Goal: Task Accomplishment & Management: Use online tool/utility

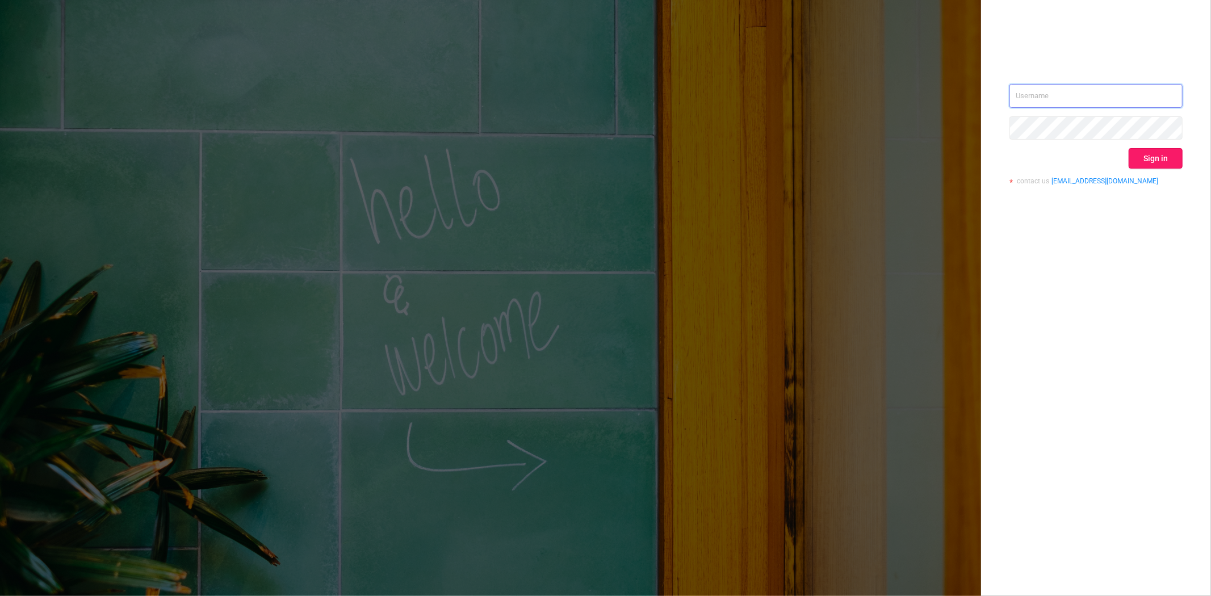
type input "mrosenberg@mediaocean.com"
click at [1149, 157] on button "Sign in" at bounding box center [1155, 158] width 54 height 20
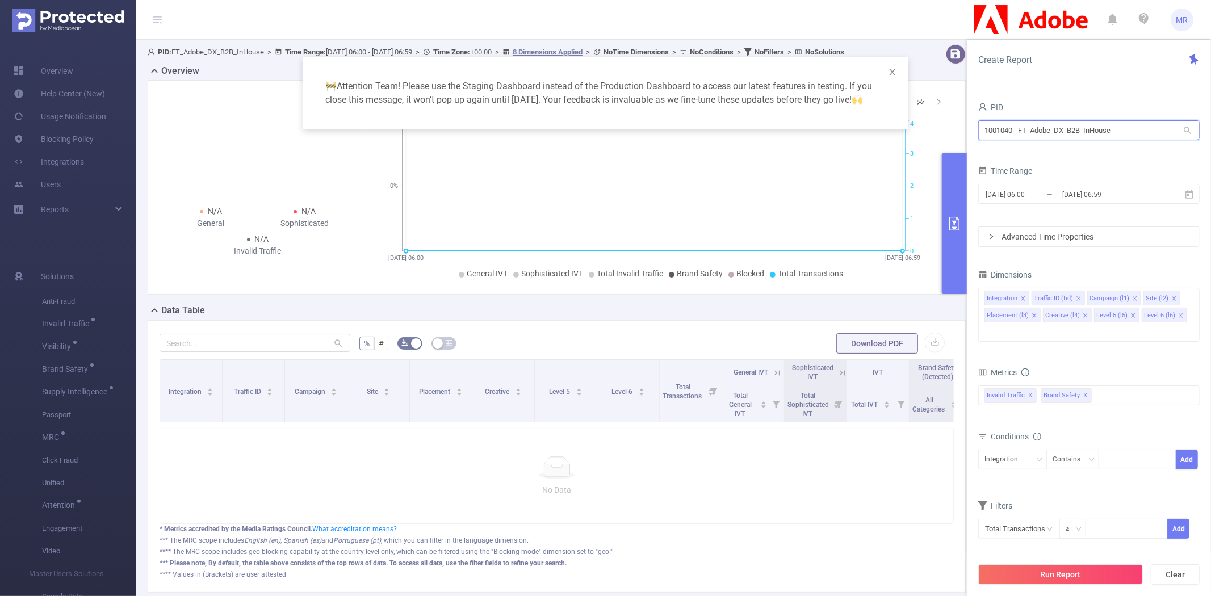
click at [1024, 131] on input "1001040 - FT_Adobe_DX_B2B_InHouse" at bounding box center [1088, 130] width 221 height 20
type input "cell"
click at [1031, 145] on li "1000874 - FT_USCellular 1,787 [901 rows]" at bounding box center [1088, 154] width 221 height 18
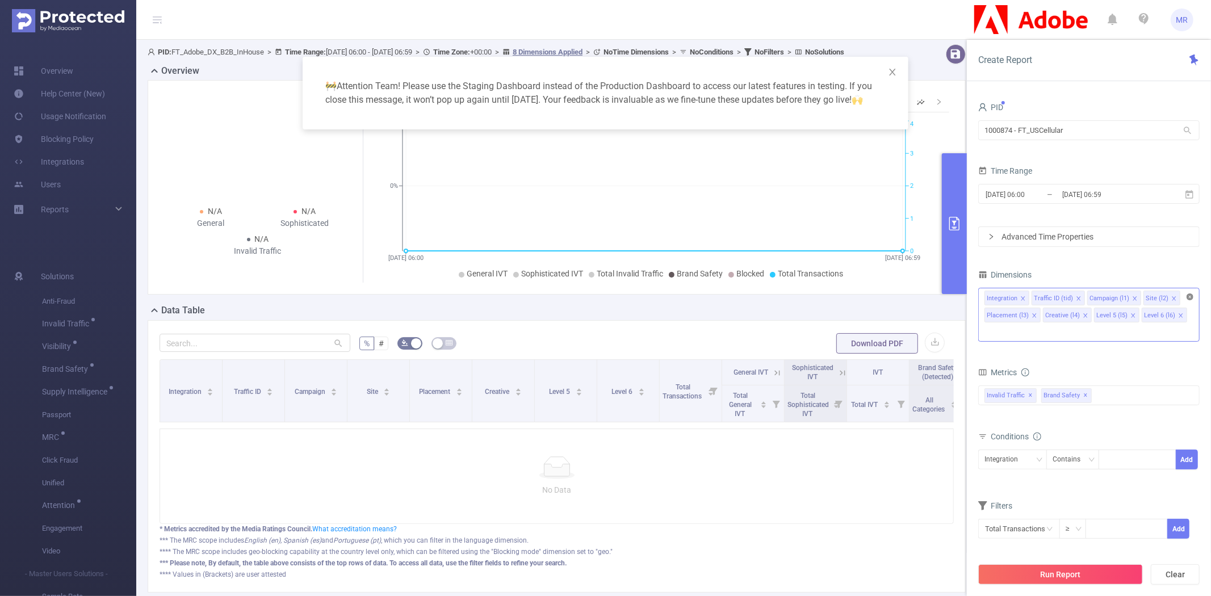
click at [1188, 295] on icon "icon: close-circle" at bounding box center [1189, 296] width 7 height 7
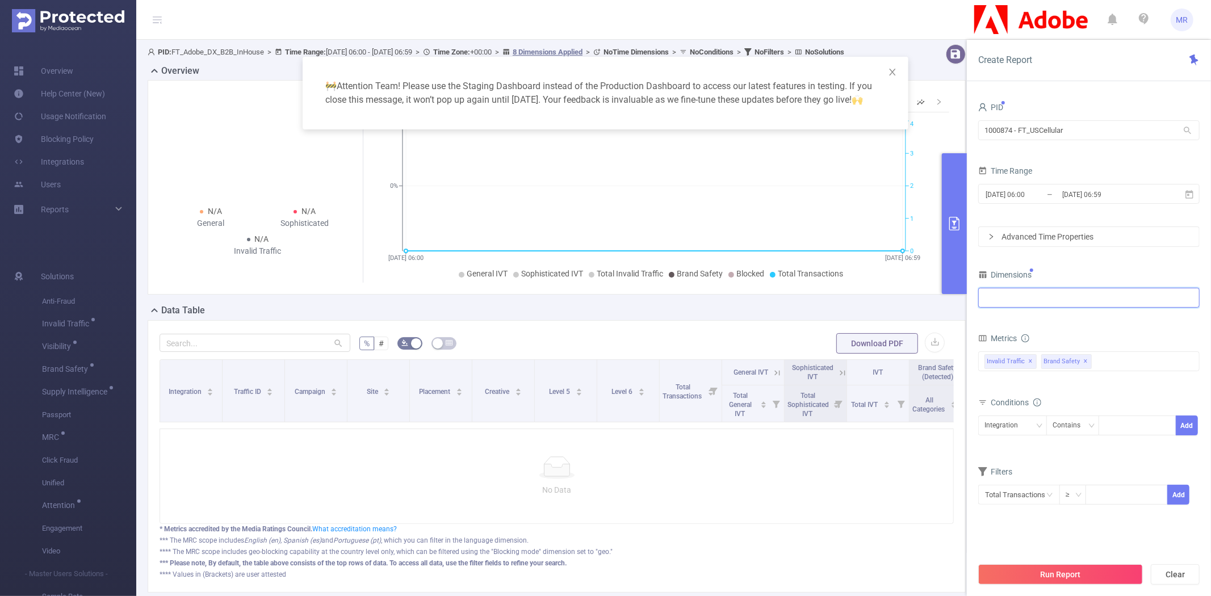
click at [1087, 301] on div at bounding box center [1088, 297] width 209 height 19
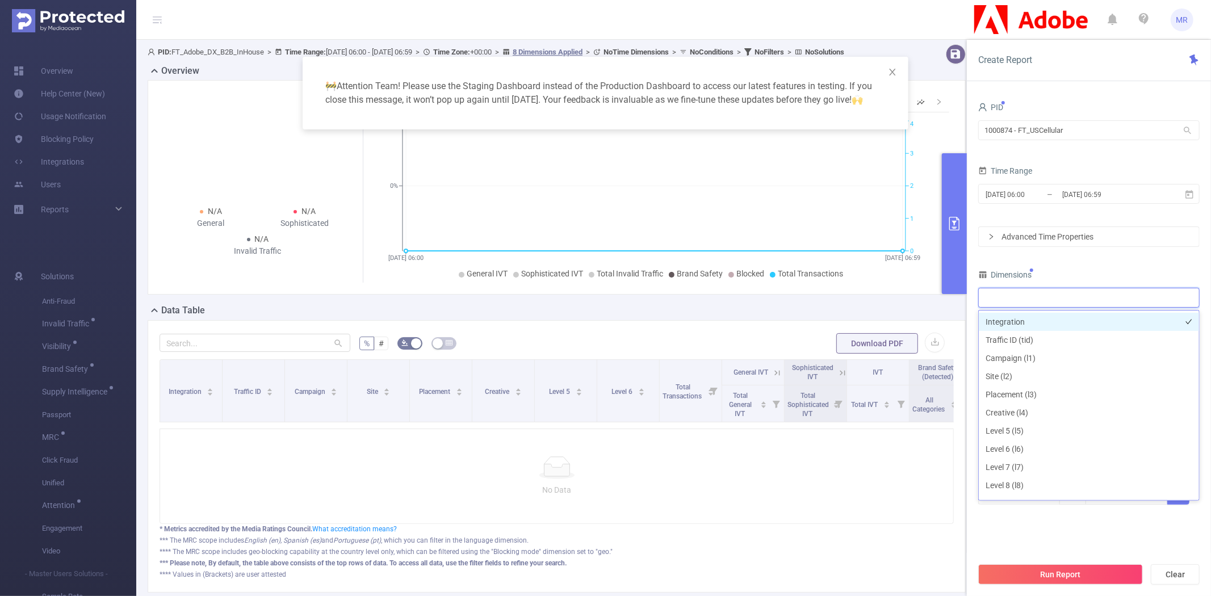
click at [1076, 322] on li "Integration" at bounding box center [1088, 322] width 220 height 18
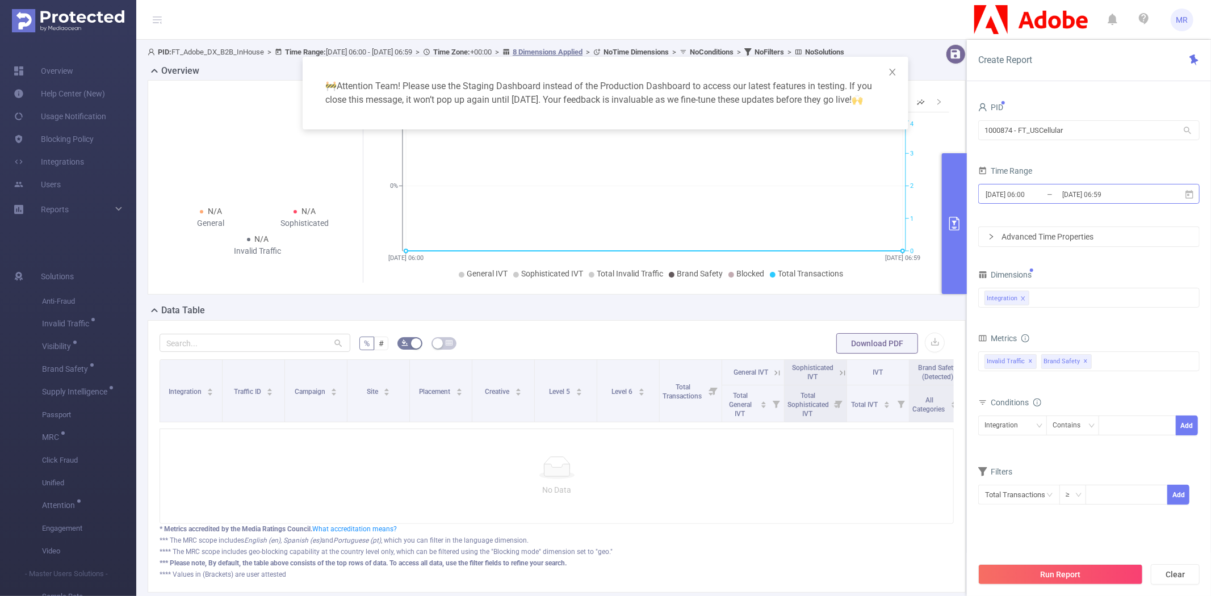
click at [1077, 194] on input "[DATE] 06:59" at bounding box center [1107, 194] width 92 height 15
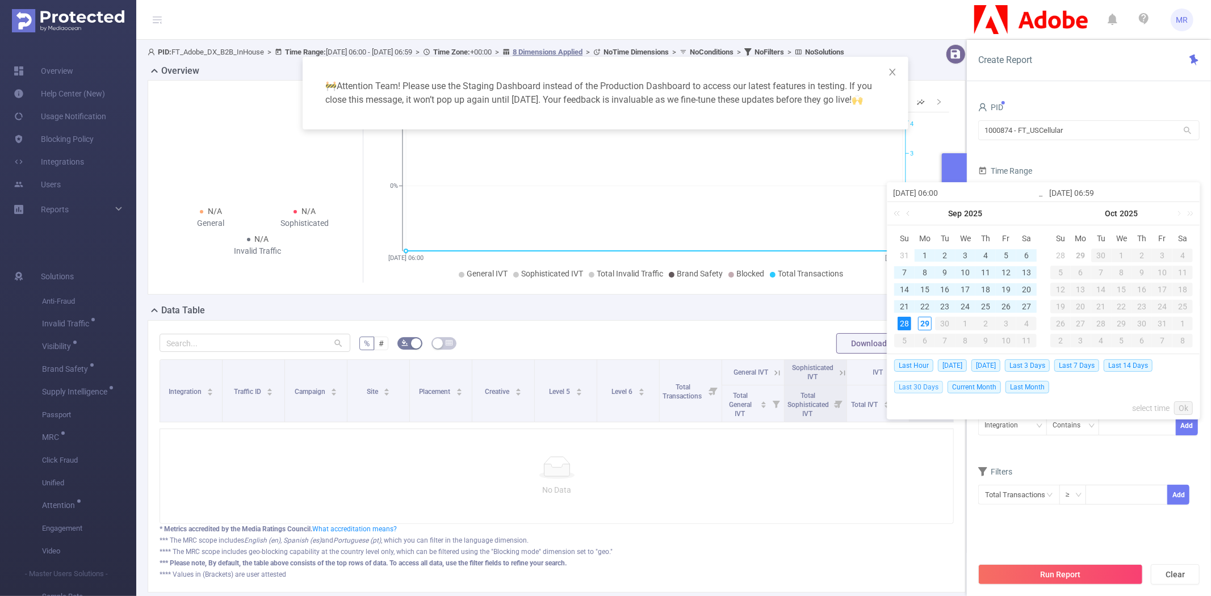
click at [922, 387] on span "Last 30 Days" at bounding box center [918, 387] width 49 height 12
type input "2025-08-30 00:00"
type input "[DATE] 23:59"
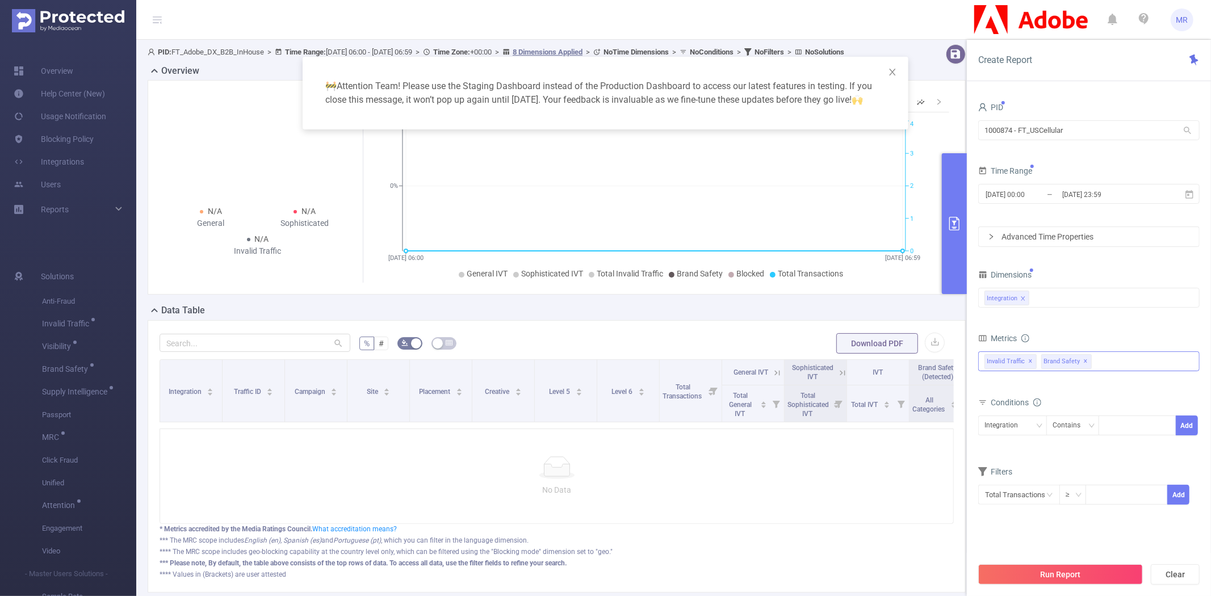
click at [1088, 360] on span "✕" at bounding box center [1085, 362] width 5 height 14
click at [1073, 570] on button "Run Report" at bounding box center [1060, 574] width 165 height 20
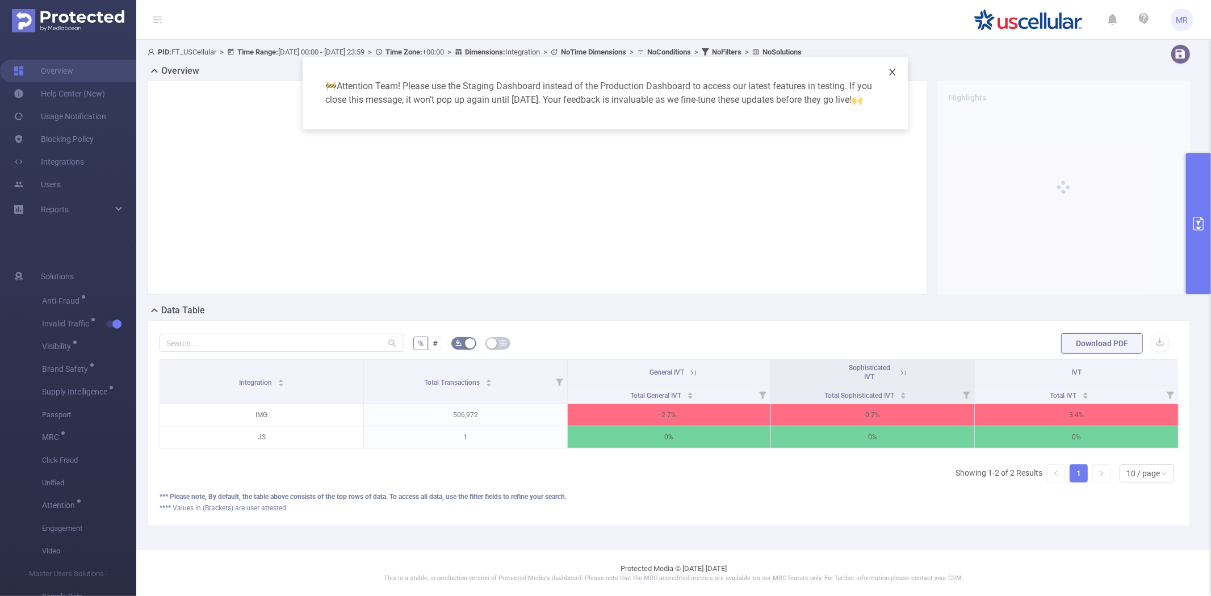
click at [894, 72] on icon "icon: close" at bounding box center [892, 72] width 9 height 9
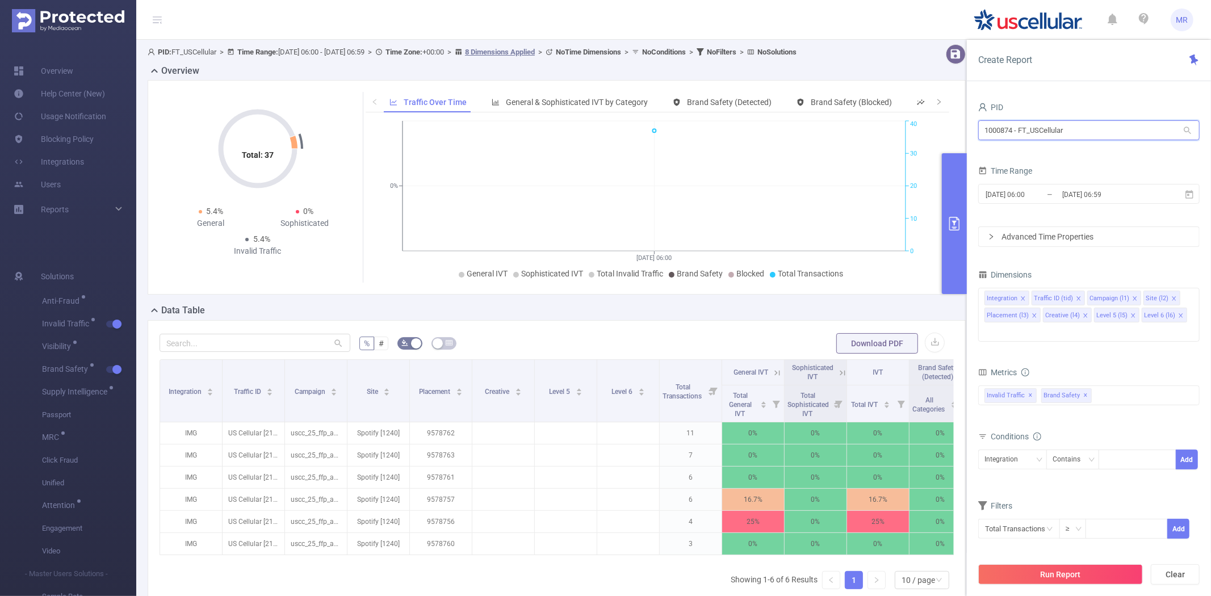
click at [1044, 133] on input "1000874 - FT_USCellular" at bounding box center [1088, 130] width 221 height 20
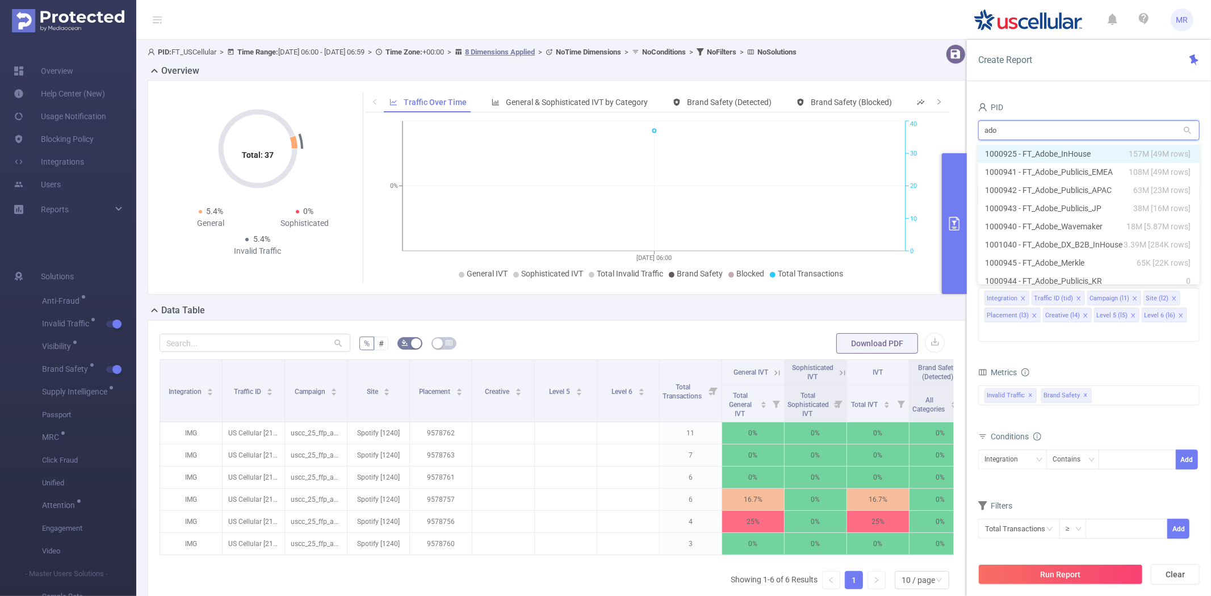
type input "adob"
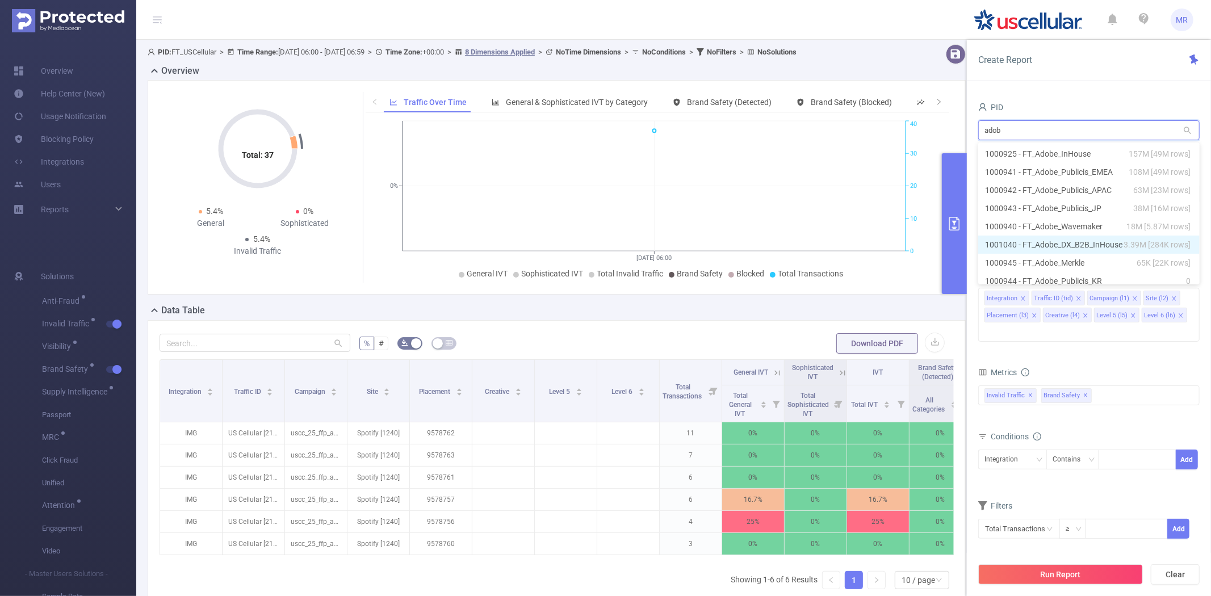
click at [1065, 240] on li "1001040 - FT_Adobe_DX_B2B_InHouse 3.39M [284K rows]" at bounding box center [1088, 245] width 221 height 18
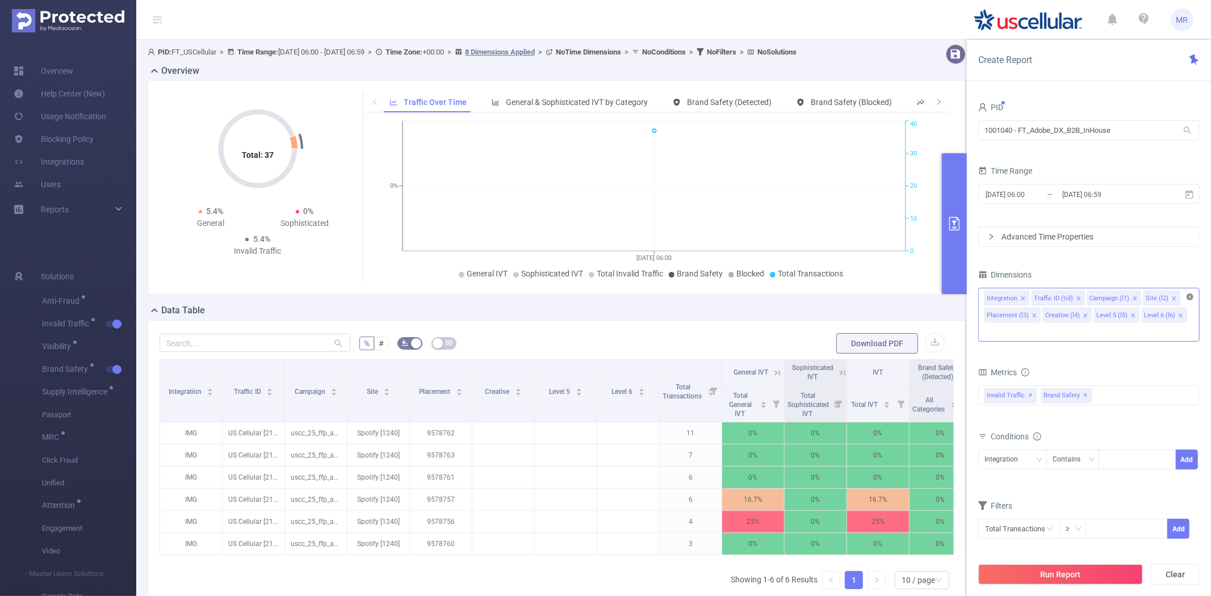
click at [1187, 297] on icon "icon: close-circle" at bounding box center [1189, 296] width 7 height 7
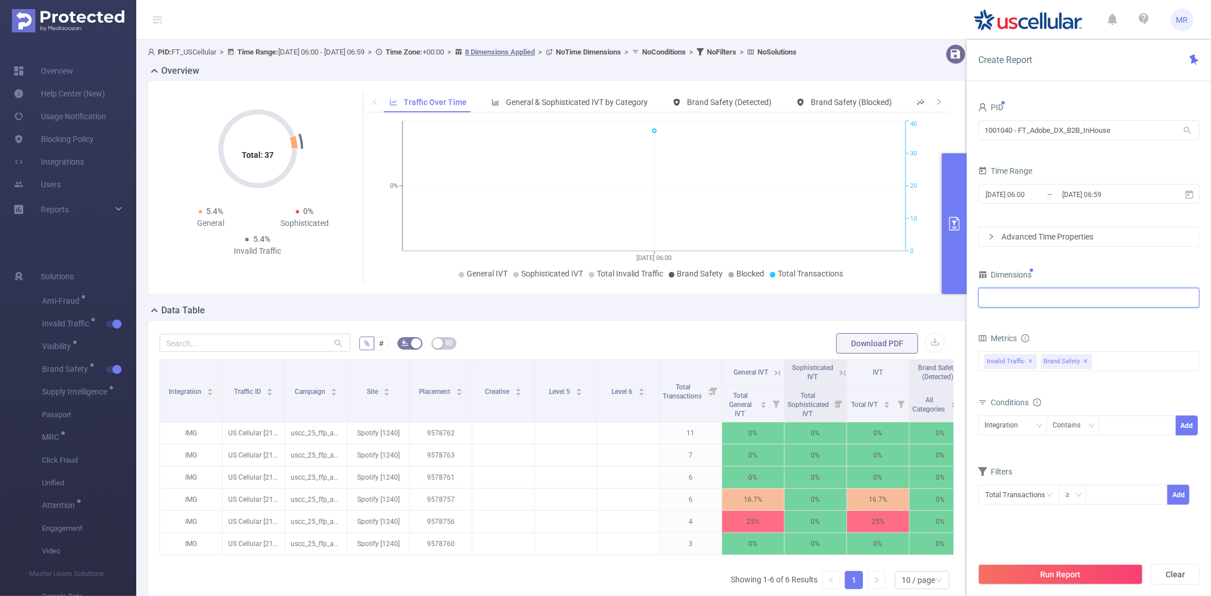
click at [1085, 305] on div at bounding box center [1088, 297] width 209 height 19
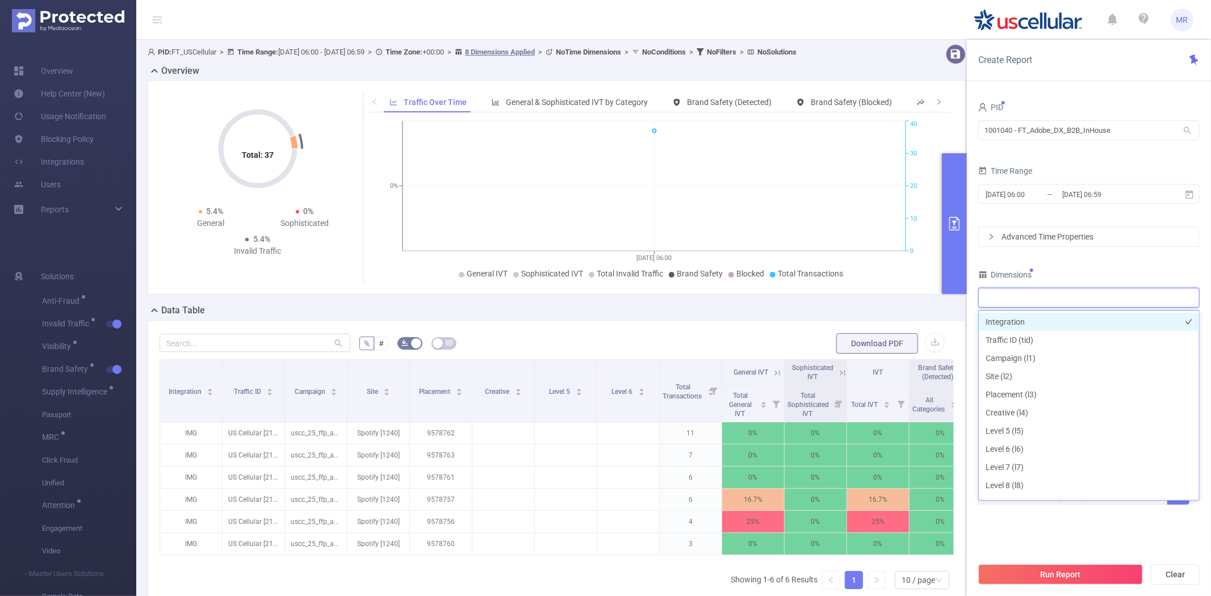
click at [1014, 320] on li "Integration" at bounding box center [1088, 322] width 220 height 18
click at [1034, 190] on input "[DATE] 06:00" at bounding box center [1030, 194] width 92 height 15
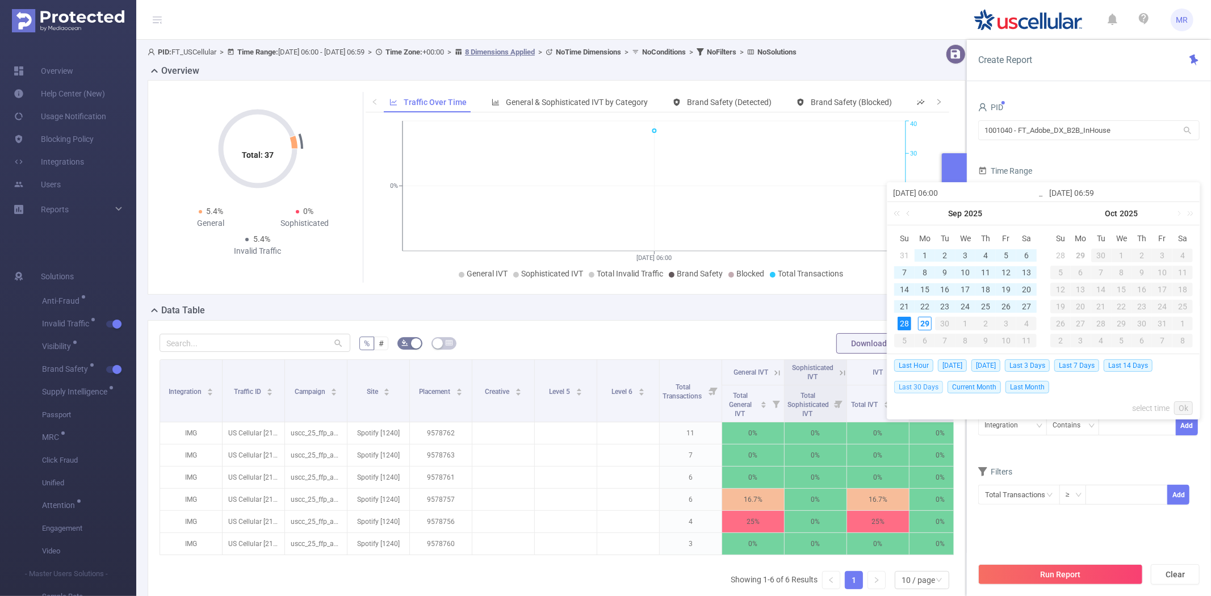
click at [929, 386] on span "Last 30 Days" at bounding box center [918, 387] width 49 height 12
type input "2025-08-30 00:00"
type input "[DATE] 23:59"
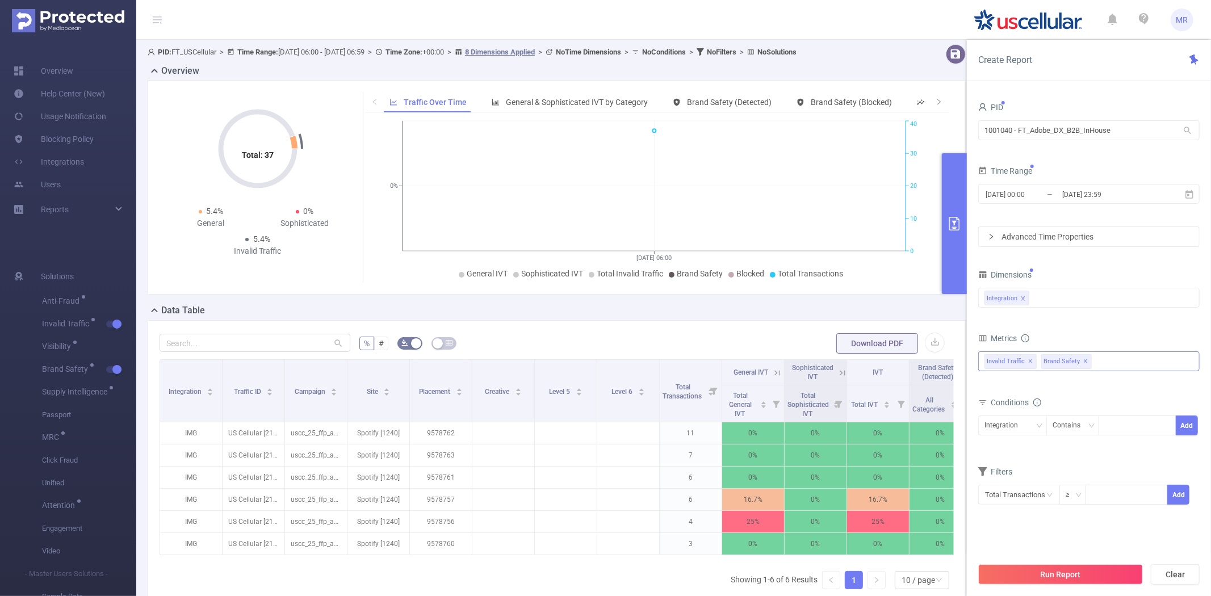
click at [1088, 363] on span "✕" at bounding box center [1085, 362] width 5 height 14
click at [1046, 570] on button "Run Report" at bounding box center [1060, 574] width 165 height 20
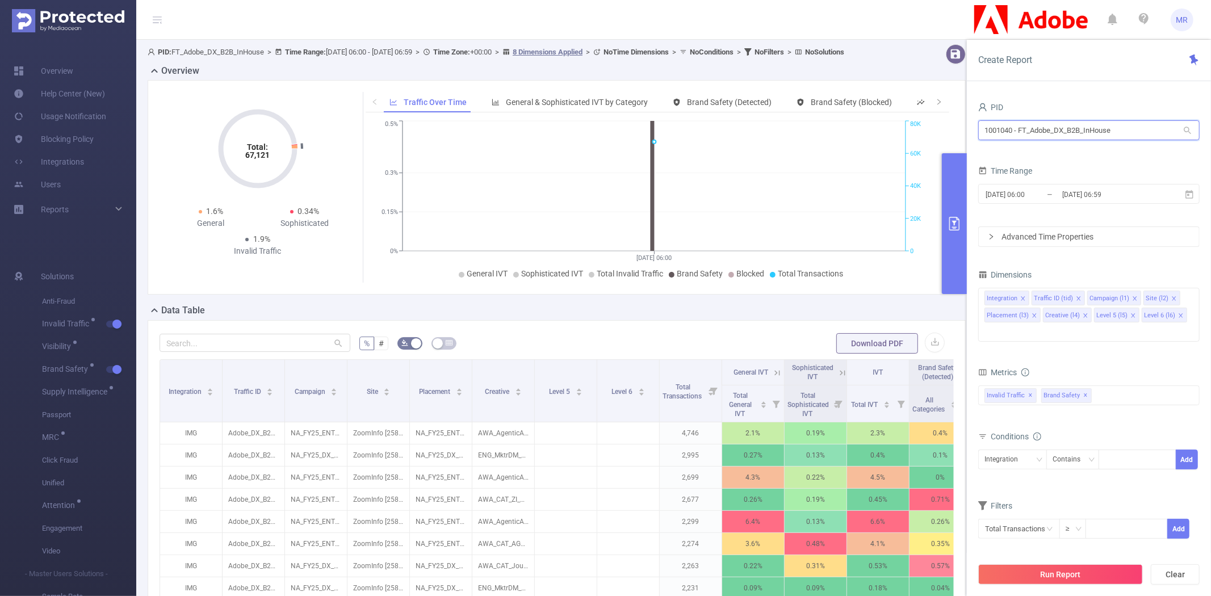
click at [1026, 137] on input "1001040 - FT_Adobe_DX_B2B_InHouse" at bounding box center [1088, 130] width 221 height 20
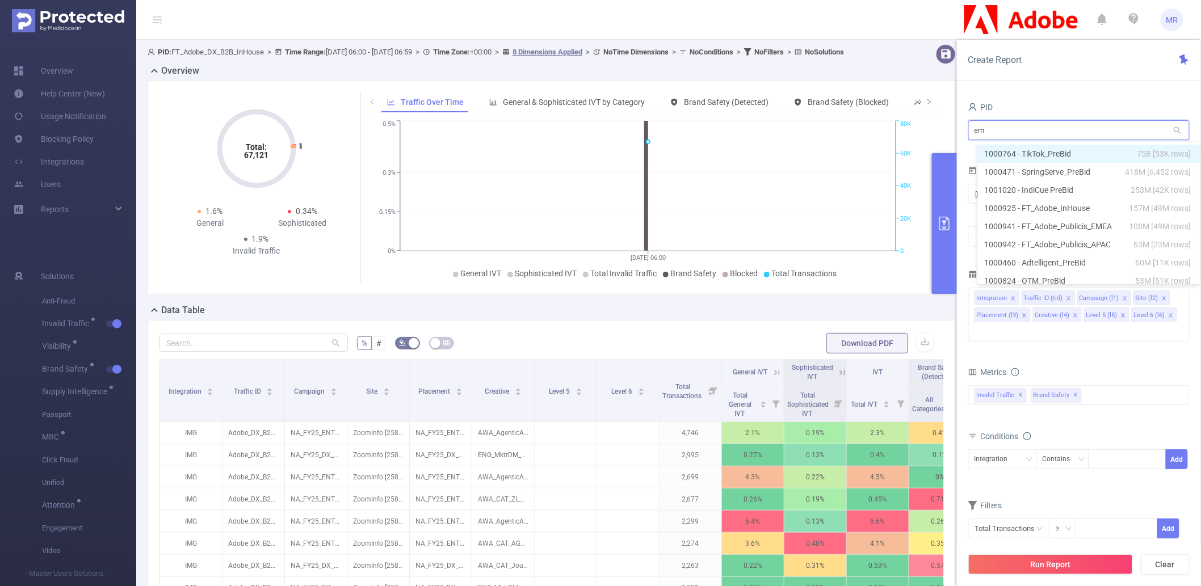
type input "eme"
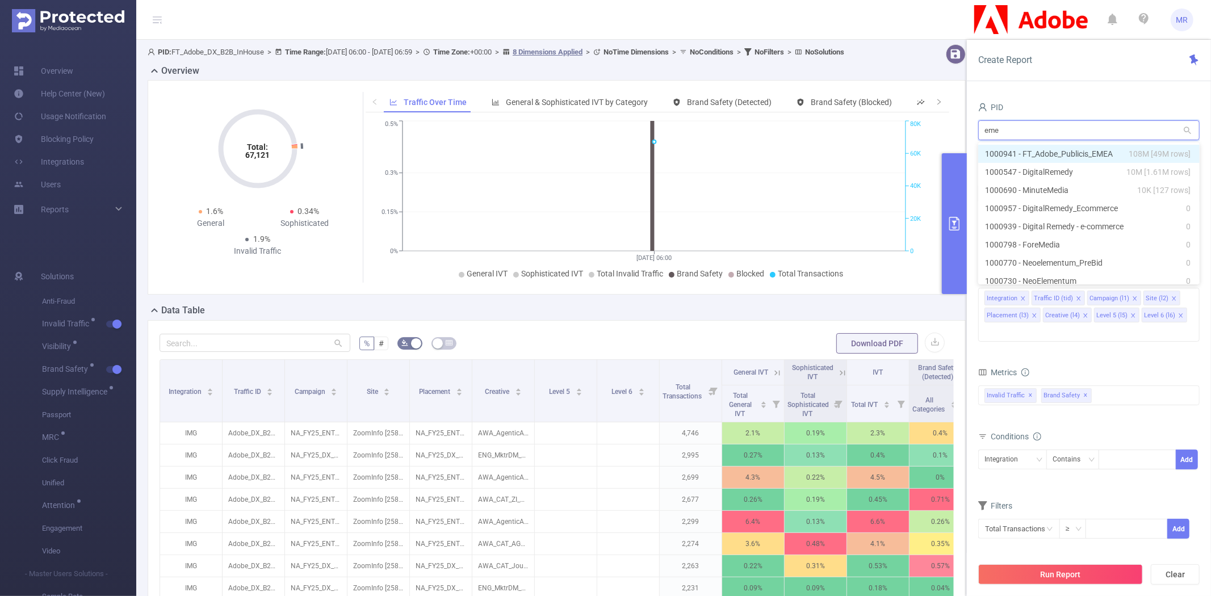
click at [1034, 149] on li "1000941 - FT_Adobe_Publicis_EMEA 108M [49M rows]" at bounding box center [1088, 154] width 221 height 18
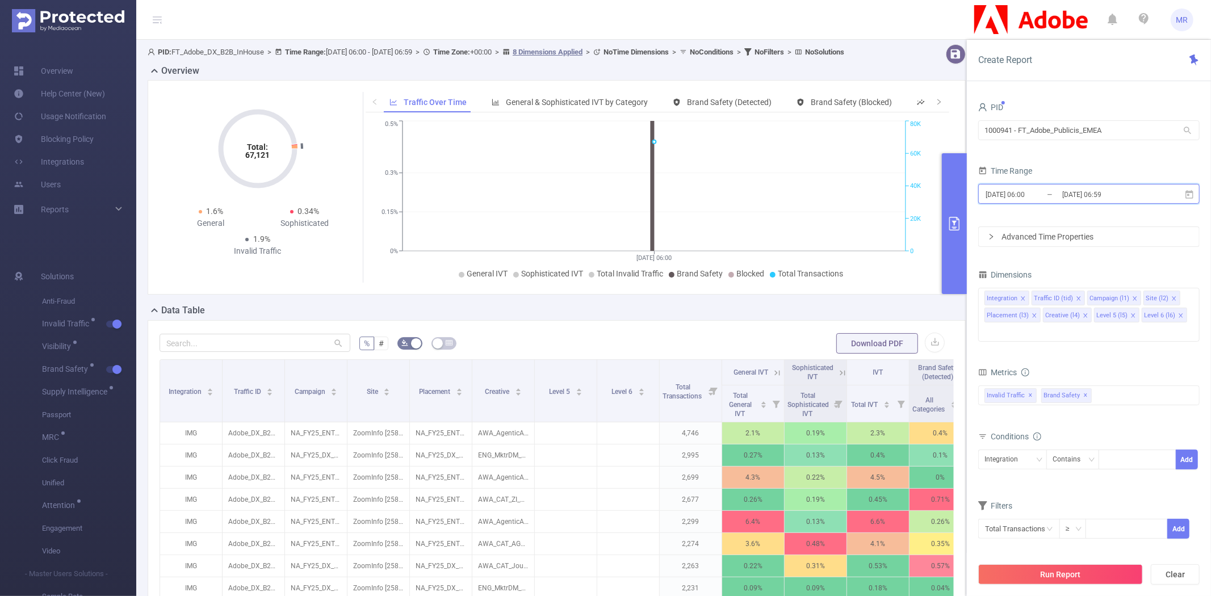
click at [1158, 195] on span "[DATE] 06:00 _ [DATE] 06:59" at bounding box center [1088, 194] width 221 height 20
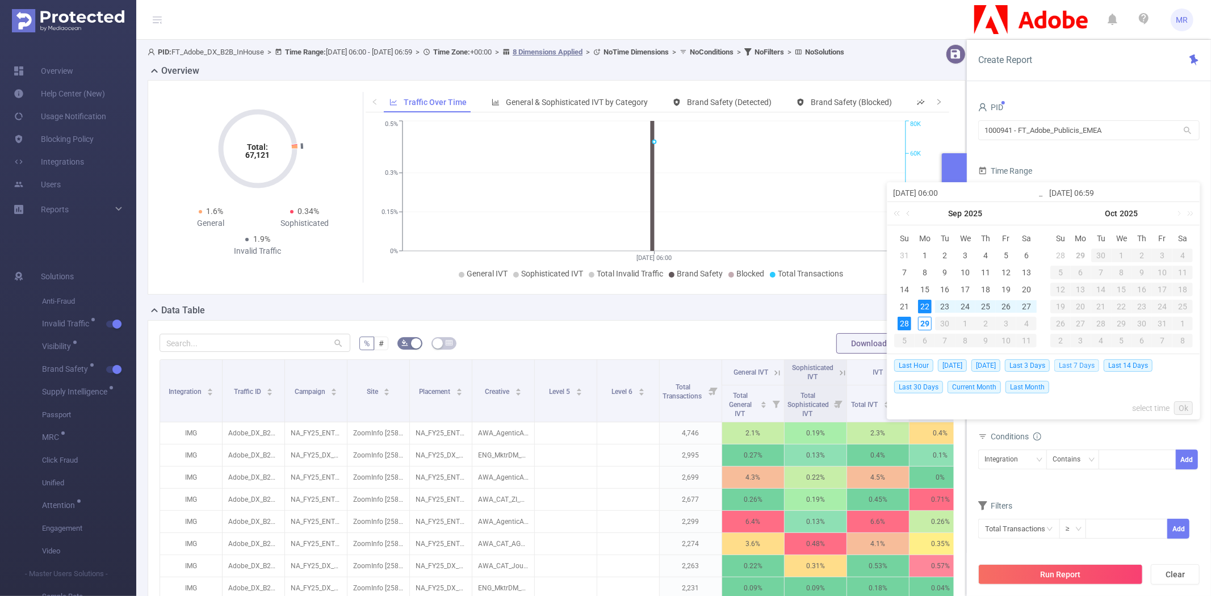
click at [1091, 366] on span "Last 7 Days" at bounding box center [1076, 365] width 45 height 12
type input "[DATE] 00:00"
type input "[DATE] 23:59"
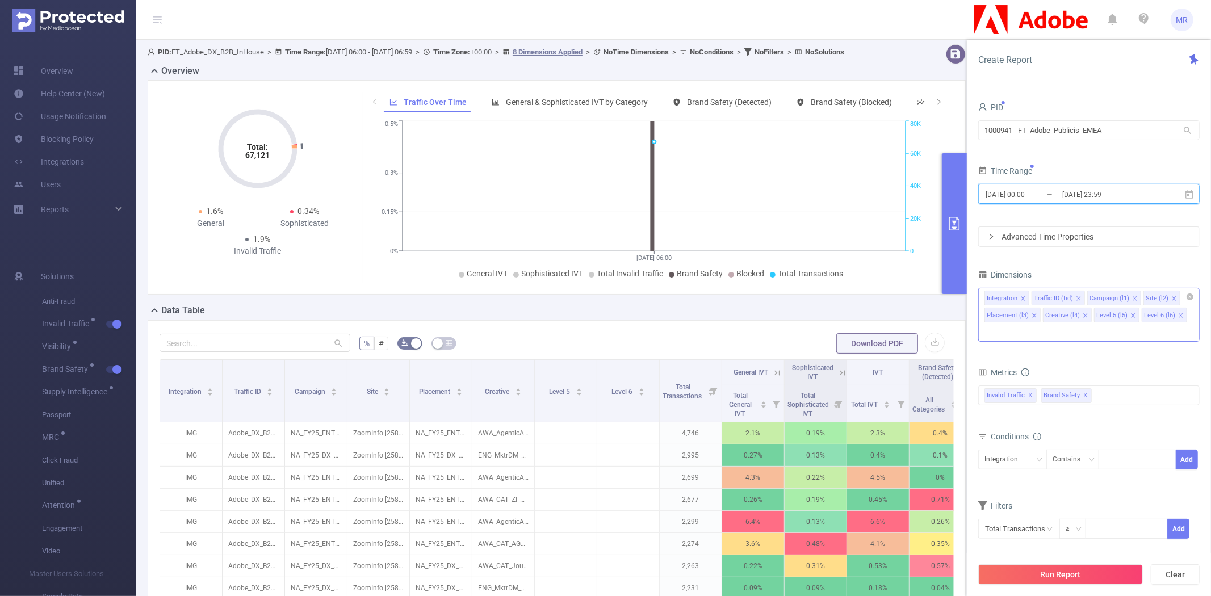
click at [1180, 297] on li "Site (l2)" at bounding box center [1161, 298] width 37 height 15
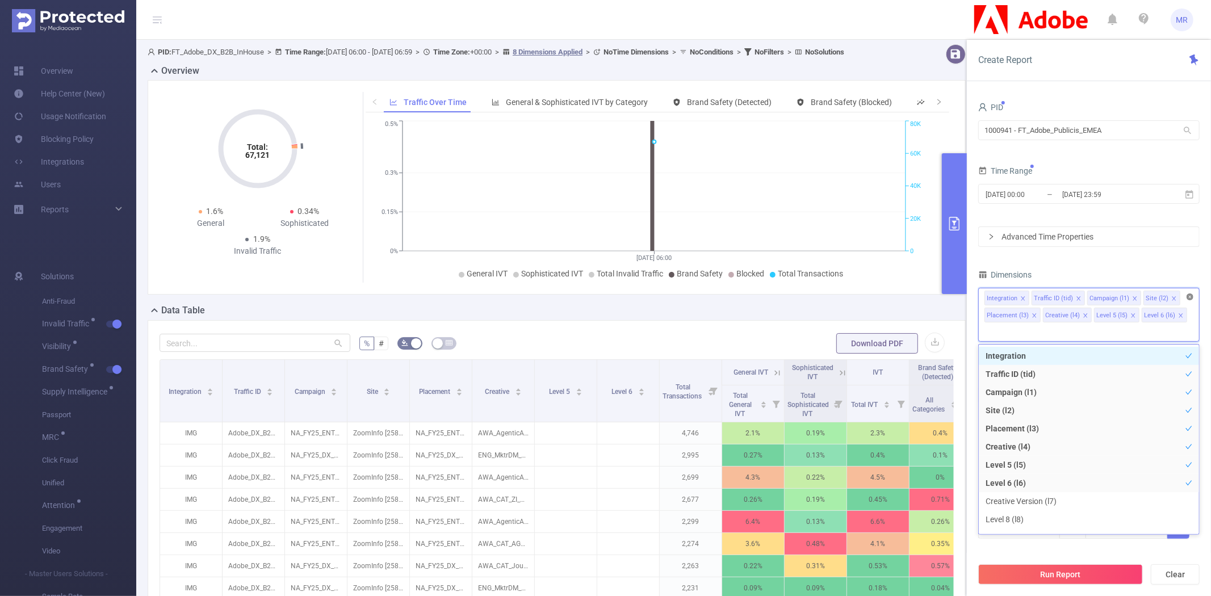
click at [1192, 297] on icon "icon: close-circle" at bounding box center [1189, 296] width 7 height 7
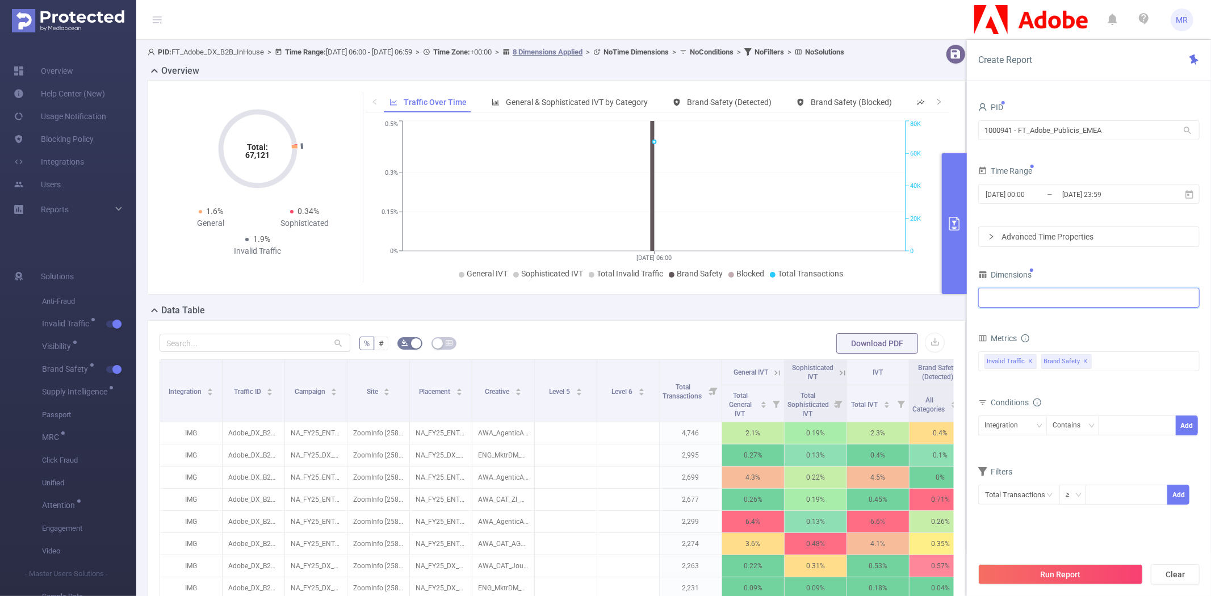
click at [1081, 295] on div at bounding box center [1088, 297] width 209 height 19
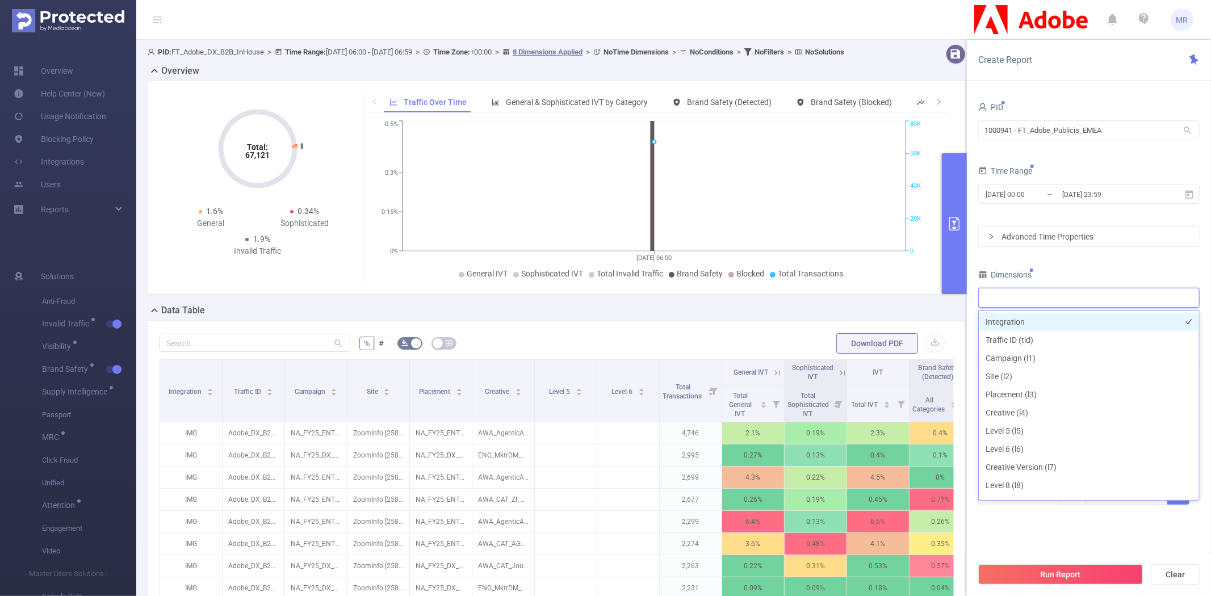
click at [1024, 321] on li "Integration" at bounding box center [1088, 322] width 220 height 18
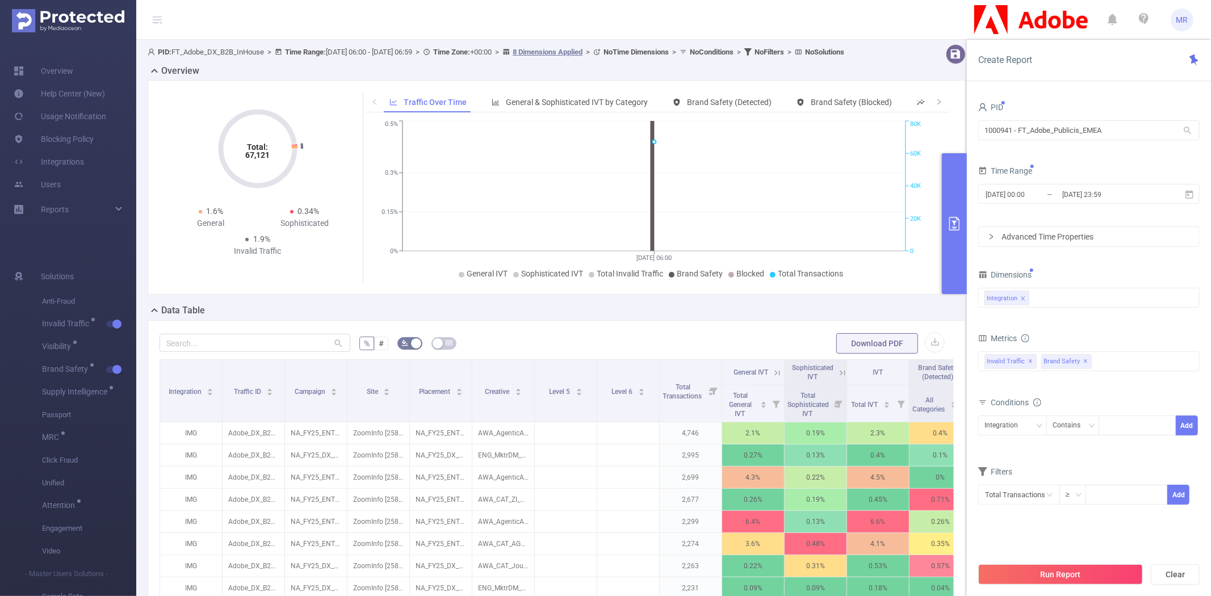
click at [1074, 267] on div "Dimensions" at bounding box center [1088, 276] width 221 height 19
click at [1031, 360] on span "✕" at bounding box center [1030, 362] width 5 height 14
click at [1054, 571] on button "Run Report" at bounding box center [1060, 574] width 165 height 20
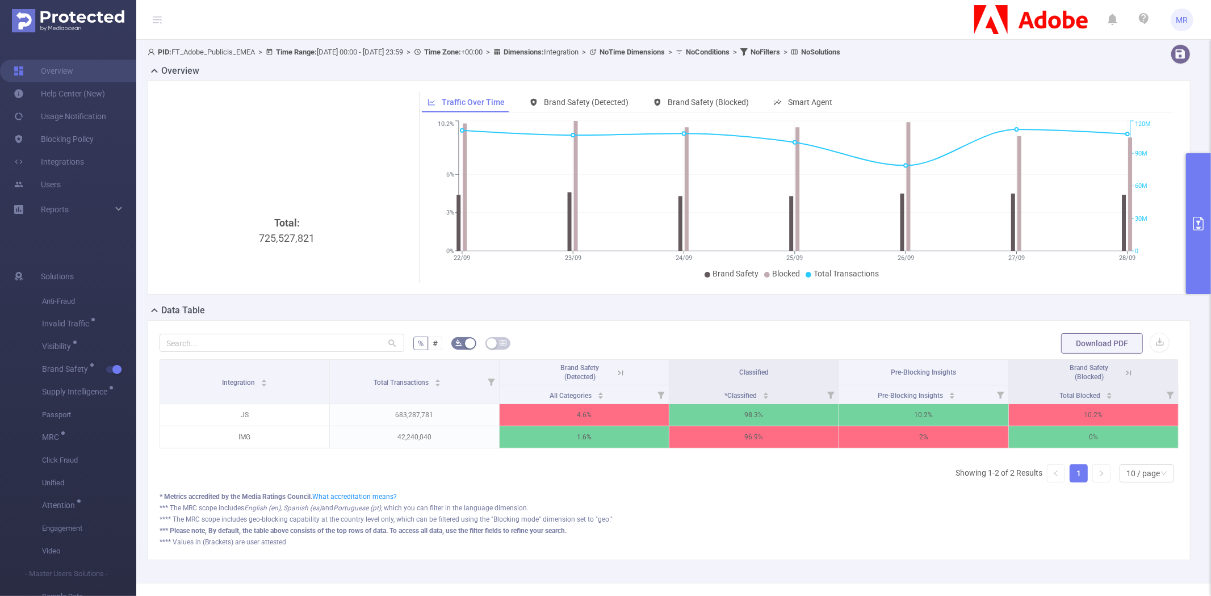
click at [1201, 184] on button "primary" at bounding box center [1198, 223] width 25 height 141
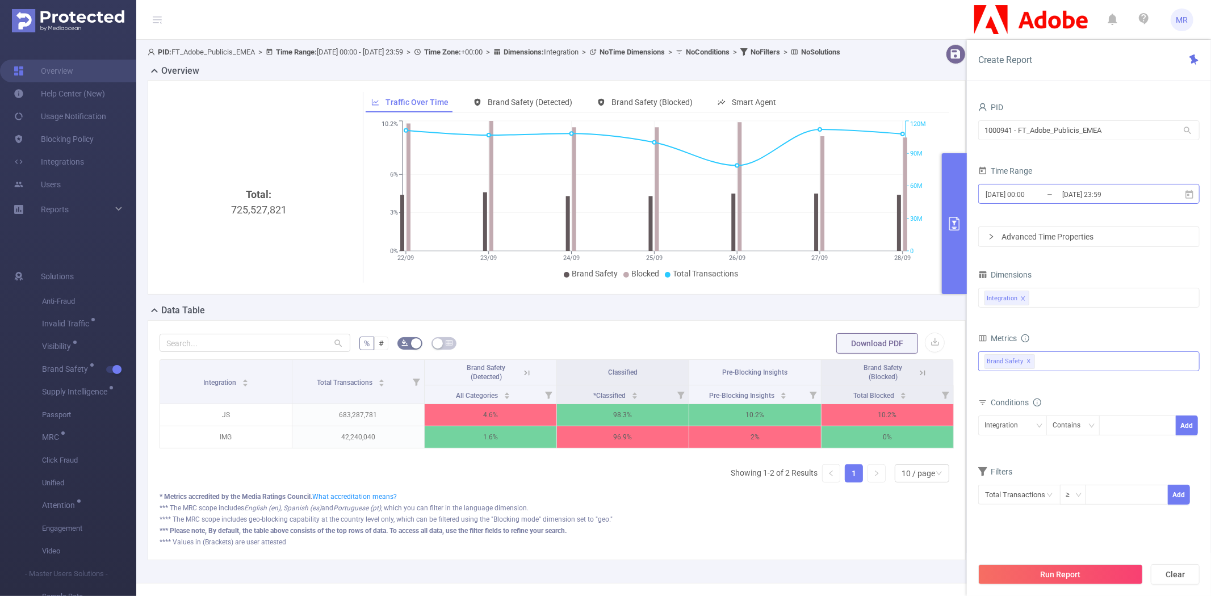
click at [1078, 188] on input "[DATE] 23:59" at bounding box center [1107, 194] width 92 height 15
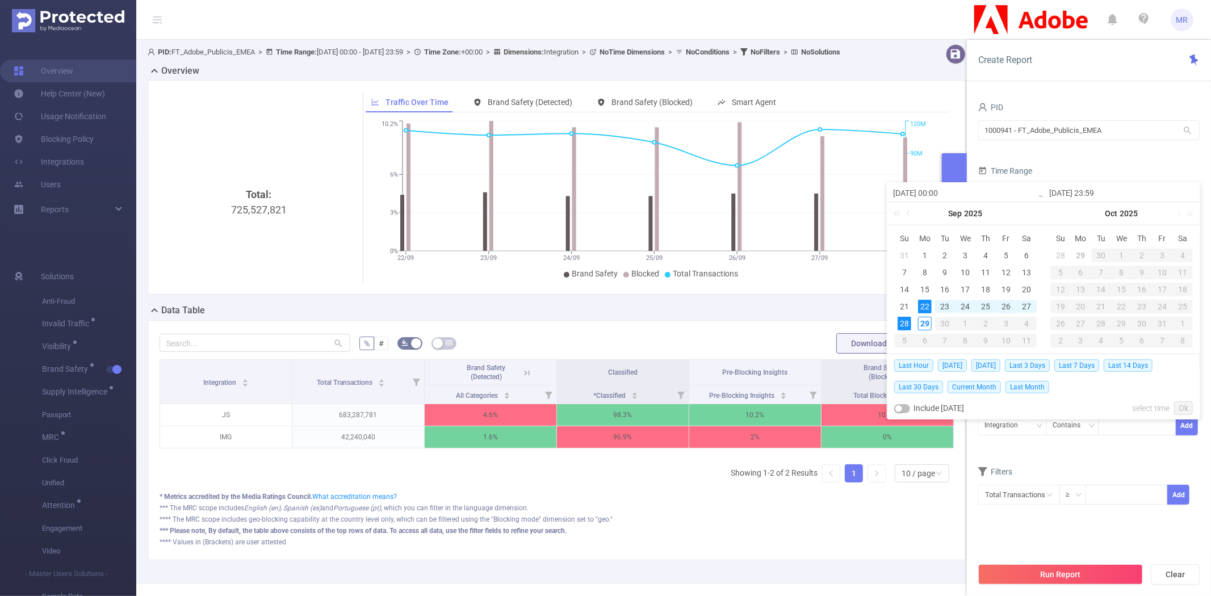
click at [1006, 304] on div "26" at bounding box center [1006, 307] width 14 height 14
type input "[DATE] 00:00"
type input "[DATE] 23:59"
type input "[DATE] 00:00"
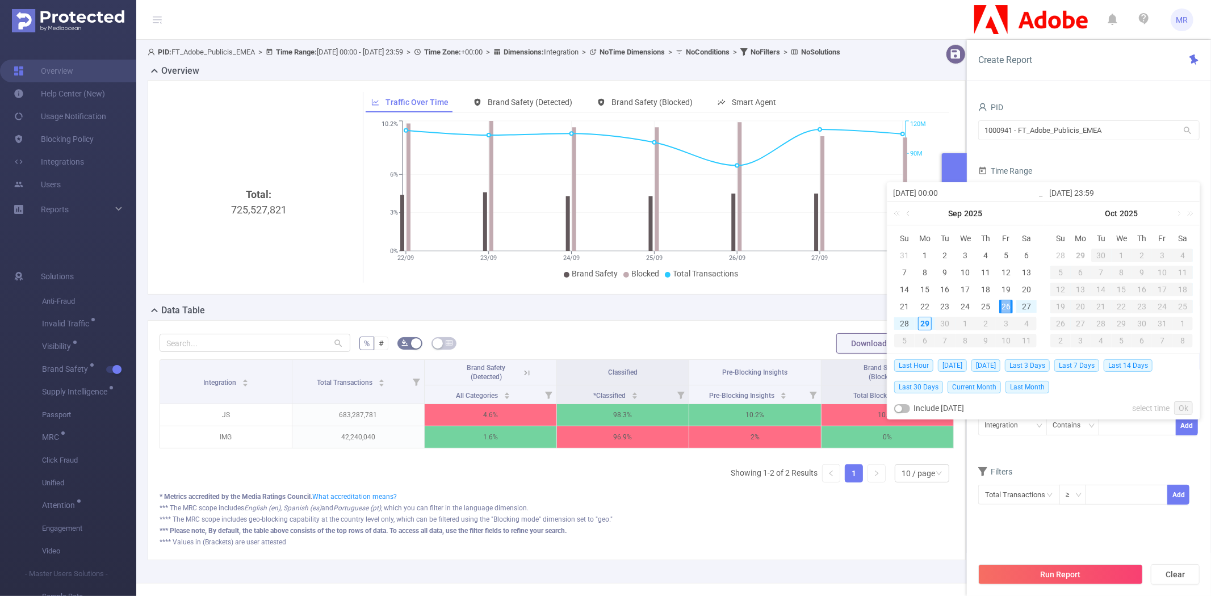
type input "[DATE] 23:59"
click at [1186, 409] on link "Ok" at bounding box center [1183, 408] width 19 height 14
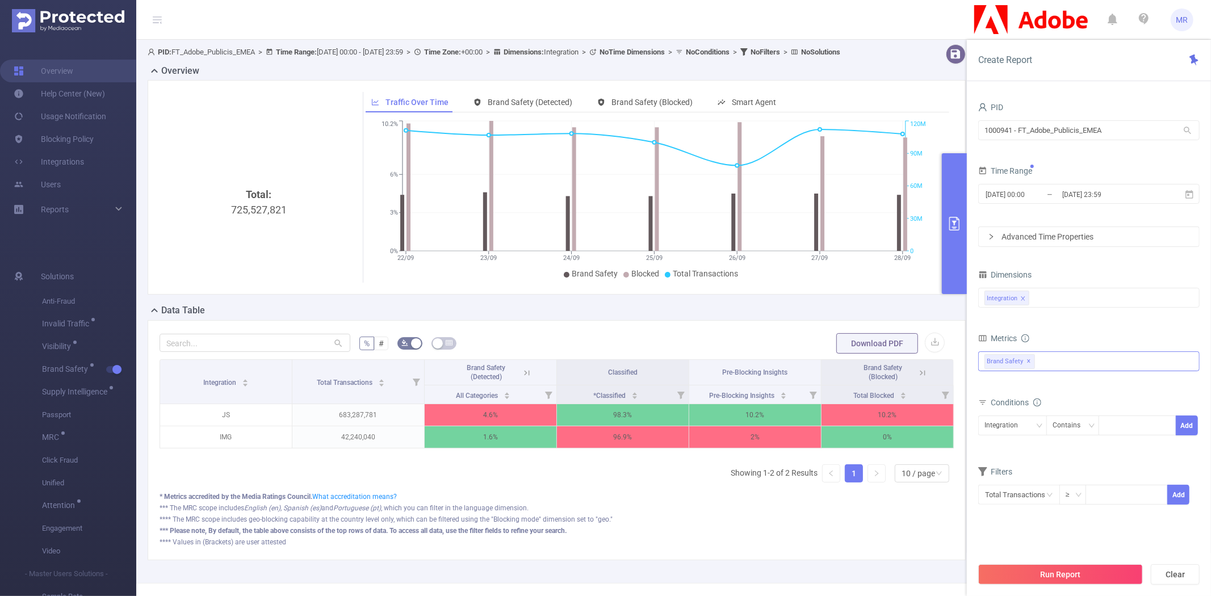
drag, startPoint x: 1186, startPoint y: 409, endPoint x: 1011, endPoint y: 525, distance: 210.0
click at [1011, 525] on div "PID 1000941 - FT_Adobe_Publicis_EMEA 1000941 - FT_Adobe_Publicis_EMEA Time Rang…" at bounding box center [1088, 316] width 221 height 434
click at [1057, 572] on button "Run Report" at bounding box center [1060, 574] width 165 height 20
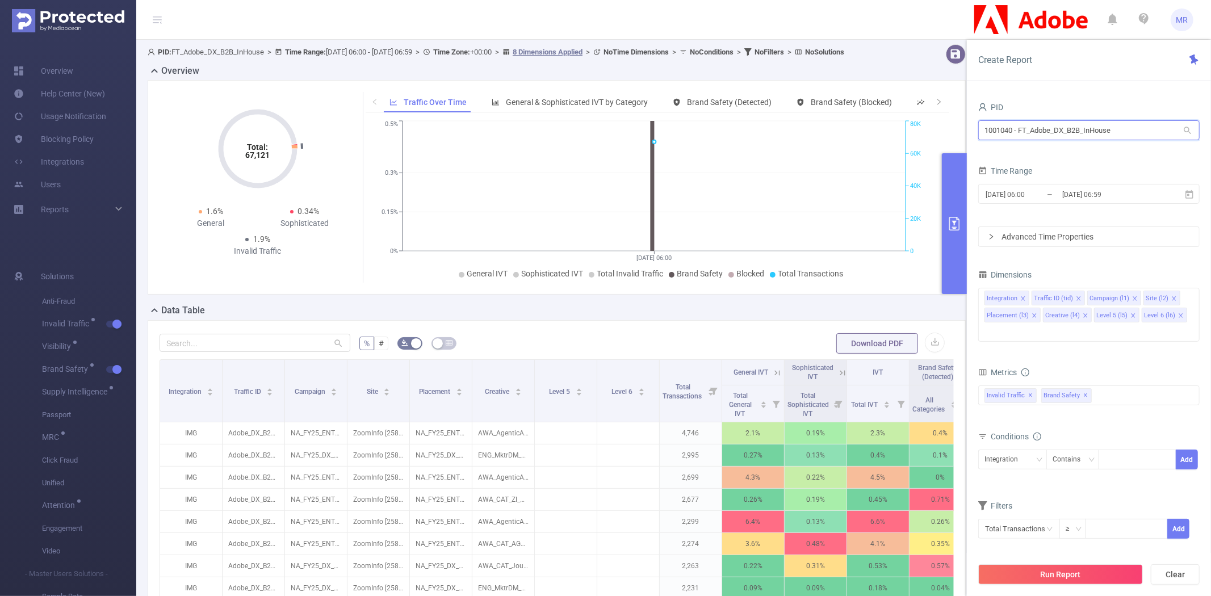
click at [1060, 129] on input "1001040 - FT_Adobe_DX_B2B_InHouse" at bounding box center [1088, 130] width 221 height 20
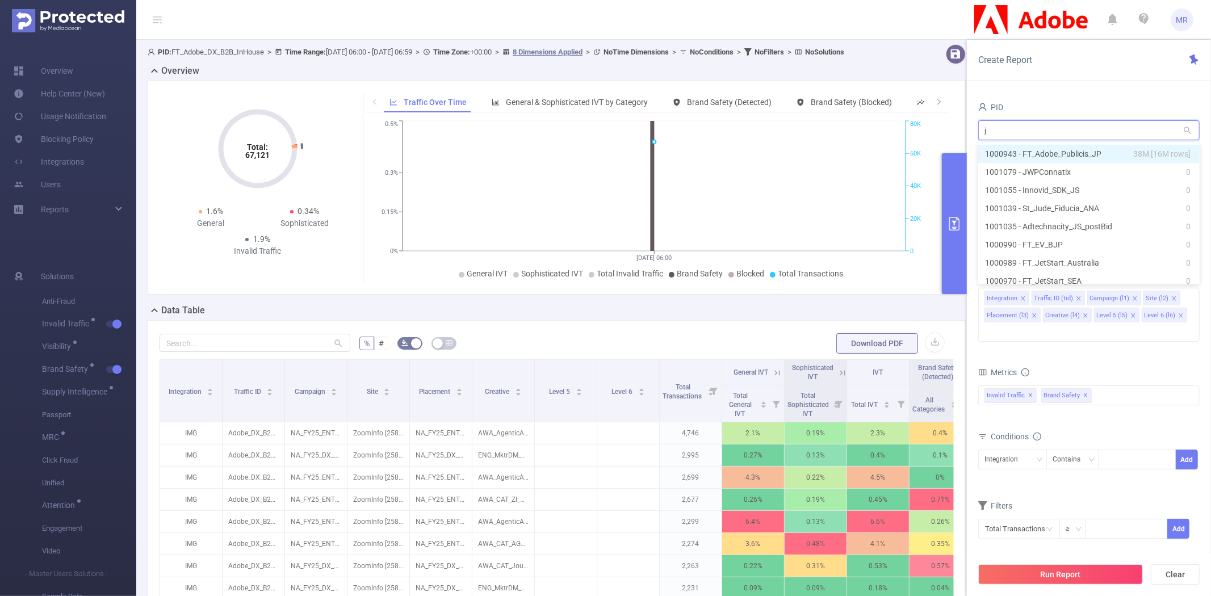
type input "jp"
click at [1060, 150] on li "1000943 - FT_Adobe_Publicis_JP 38M [16M rows]" at bounding box center [1088, 154] width 221 height 18
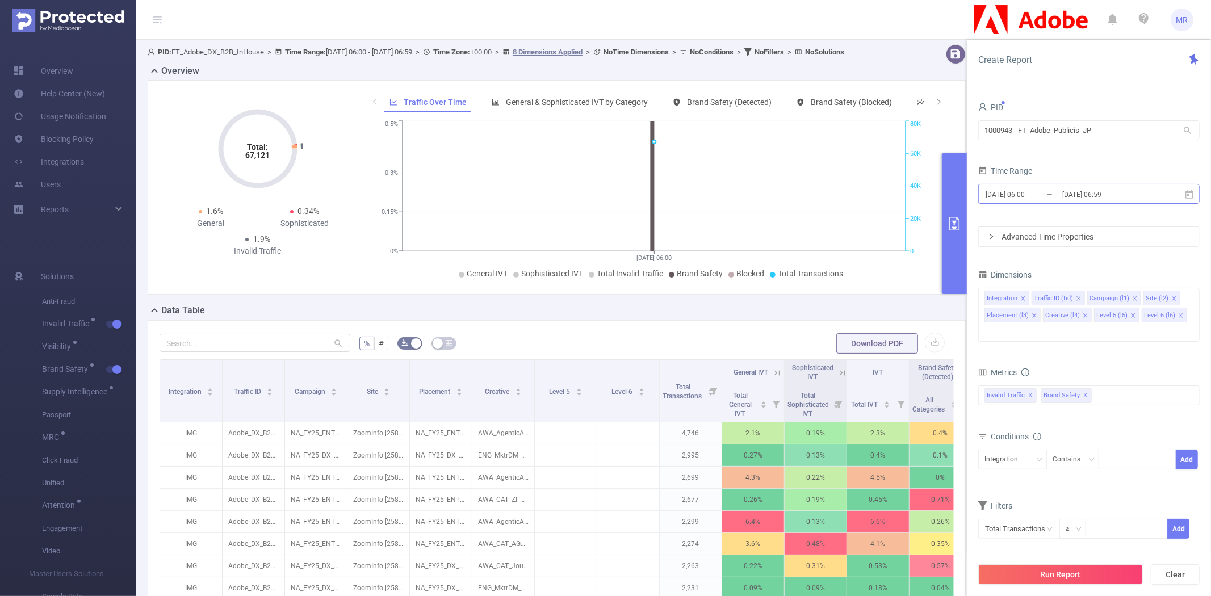
click at [1115, 195] on input "[DATE] 06:59" at bounding box center [1107, 194] width 92 height 15
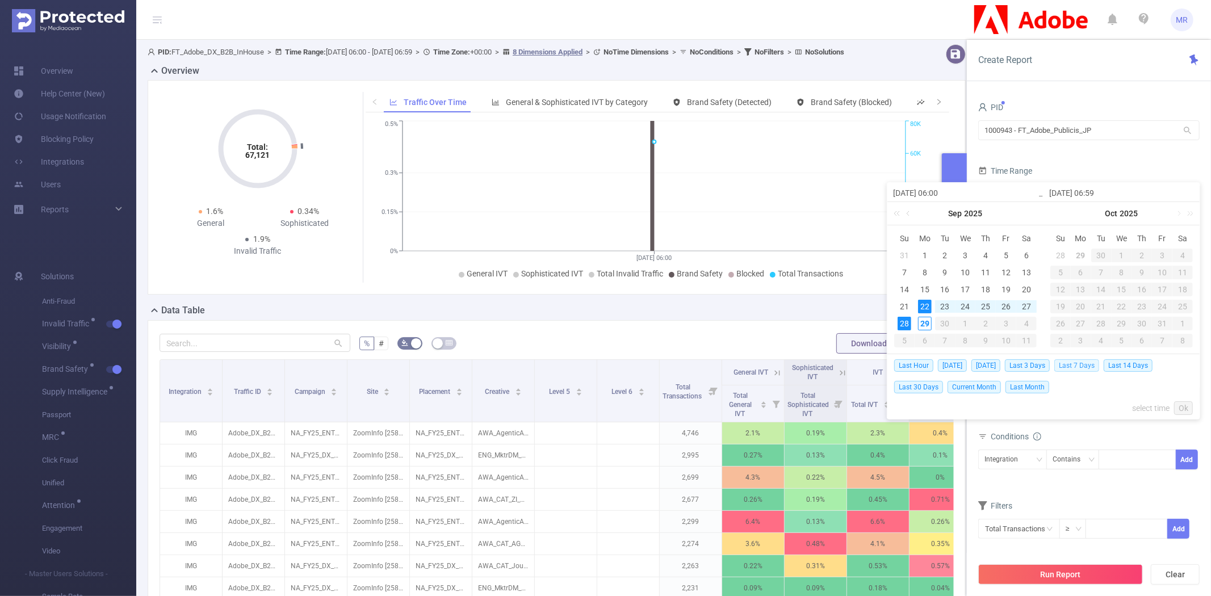
click at [1079, 366] on span "Last 7 Days" at bounding box center [1076, 365] width 45 height 12
type input "[DATE] 00:00"
type input "[DATE] 23:59"
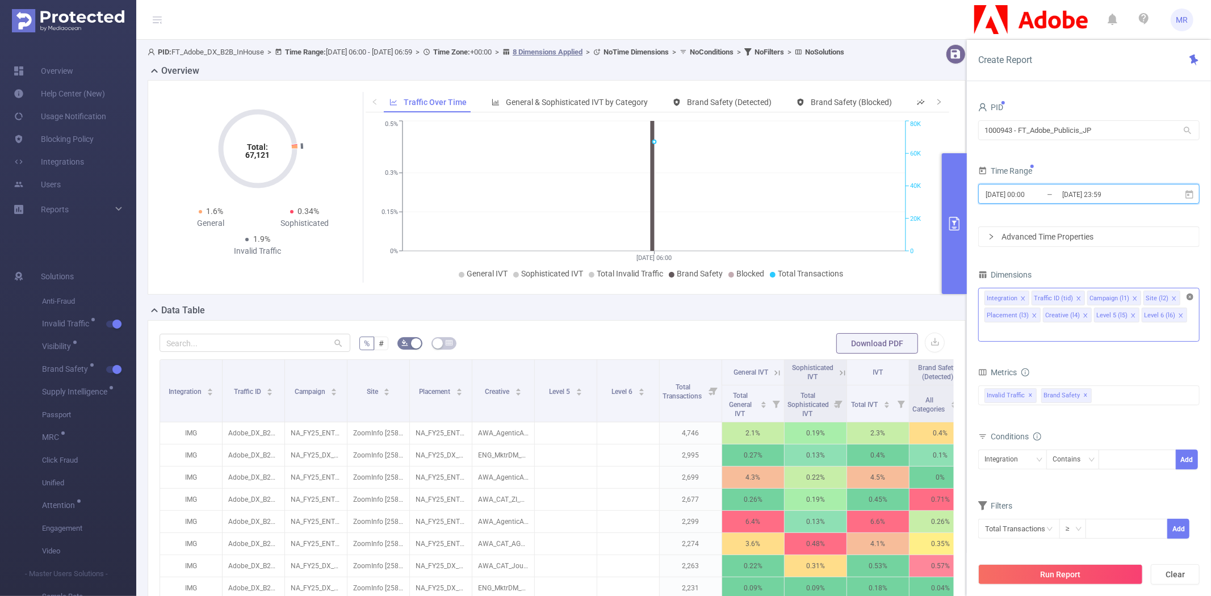
click at [1190, 297] on icon "icon: close-circle" at bounding box center [1189, 296] width 7 height 7
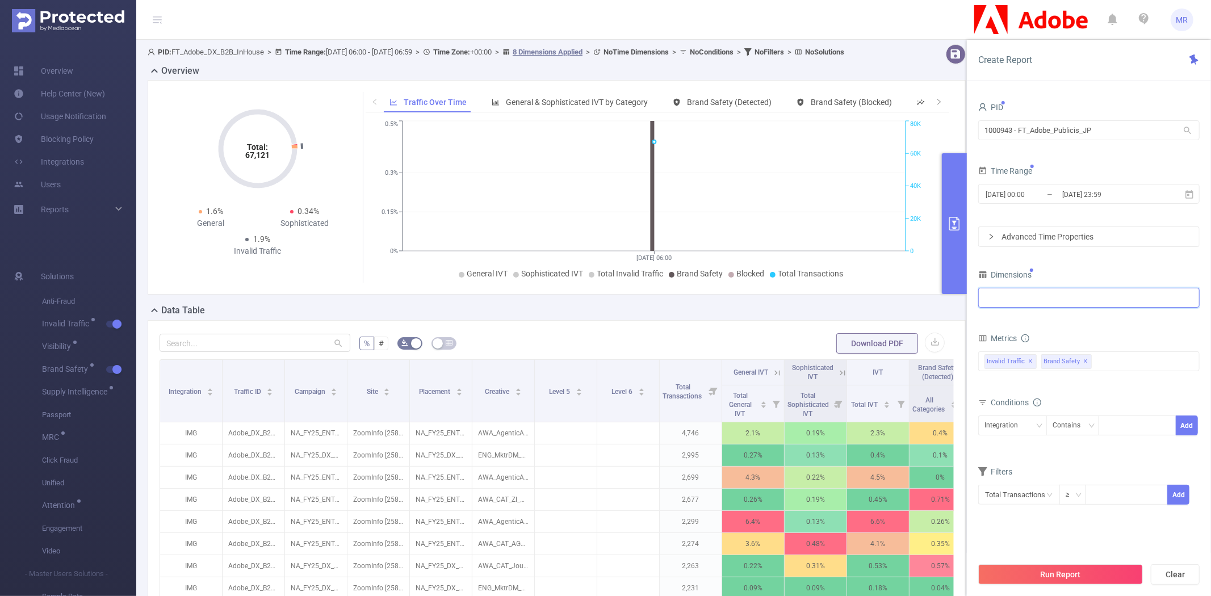
click at [1053, 303] on div at bounding box center [1088, 297] width 209 height 19
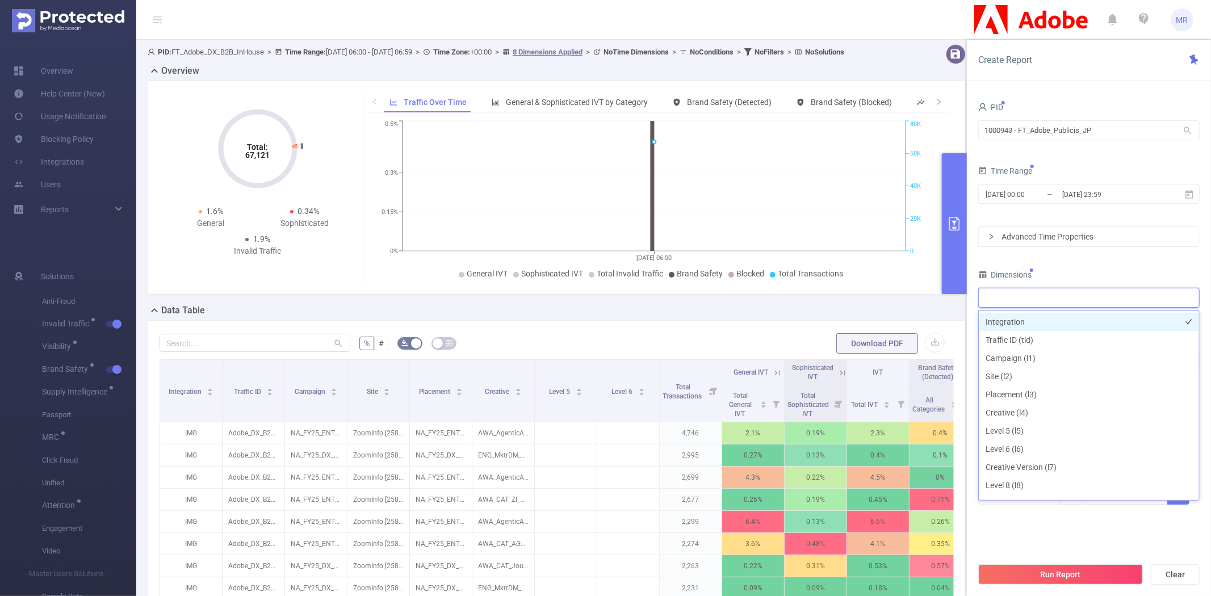
click at [1025, 322] on li "Integration" at bounding box center [1088, 322] width 220 height 18
click at [1070, 267] on div "Dimensions" at bounding box center [1088, 276] width 221 height 19
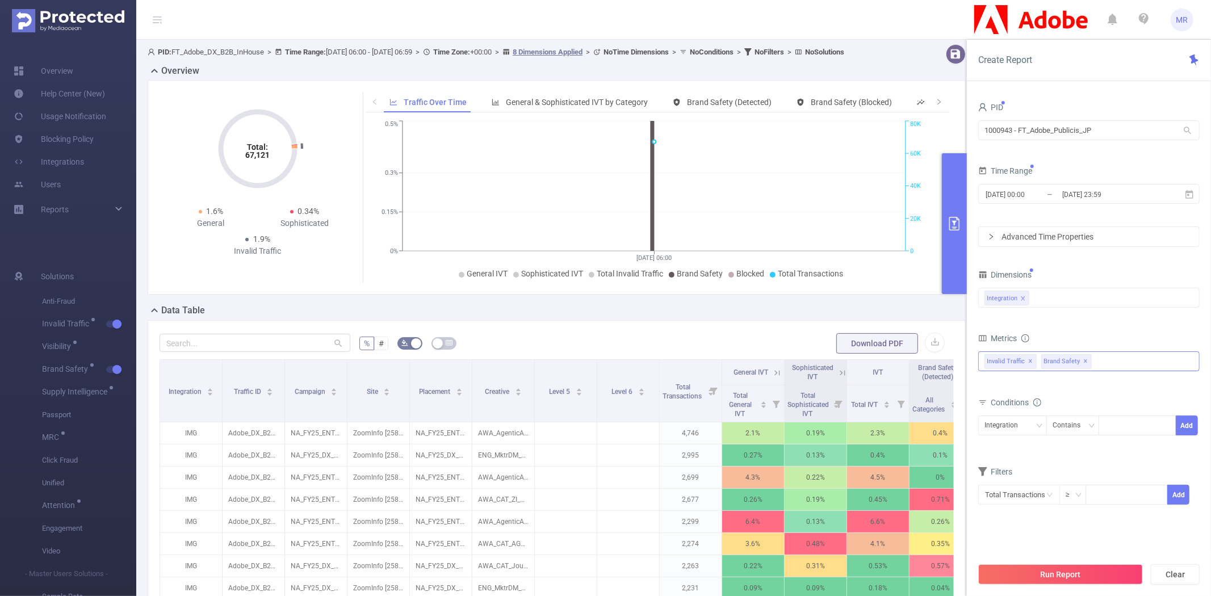
click at [1031, 361] on span "✕" at bounding box center [1030, 362] width 5 height 14
click at [1045, 569] on button "Run Report" at bounding box center [1060, 574] width 165 height 20
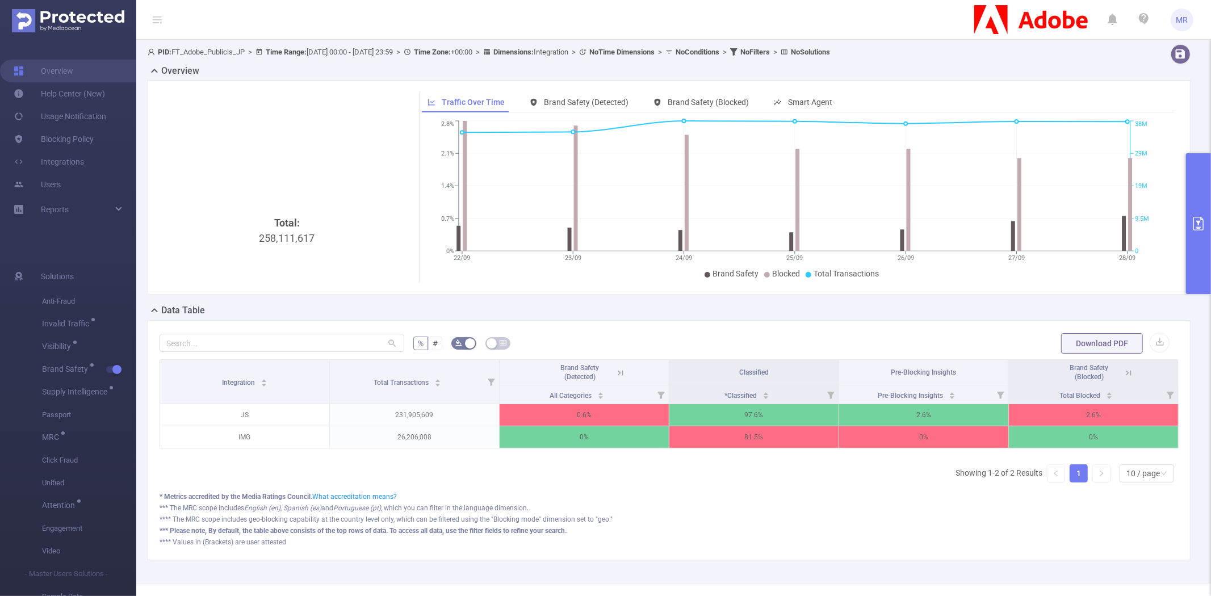
click at [1187, 188] on button "primary" at bounding box center [1198, 223] width 25 height 141
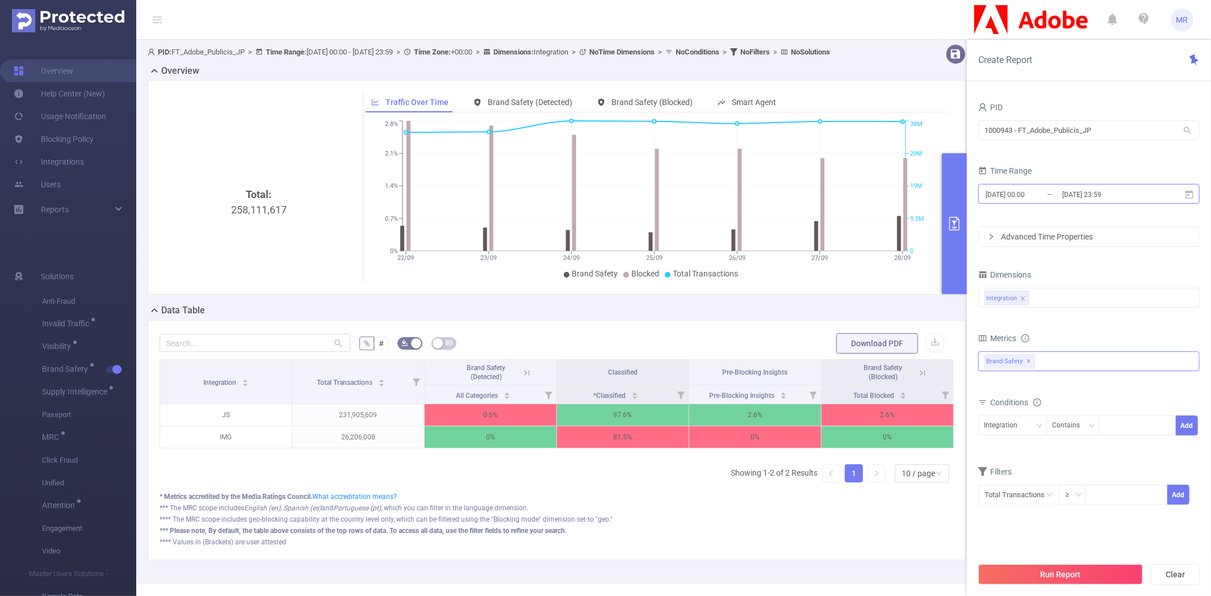
click at [1068, 193] on input "[DATE] 23:59" at bounding box center [1107, 194] width 92 height 15
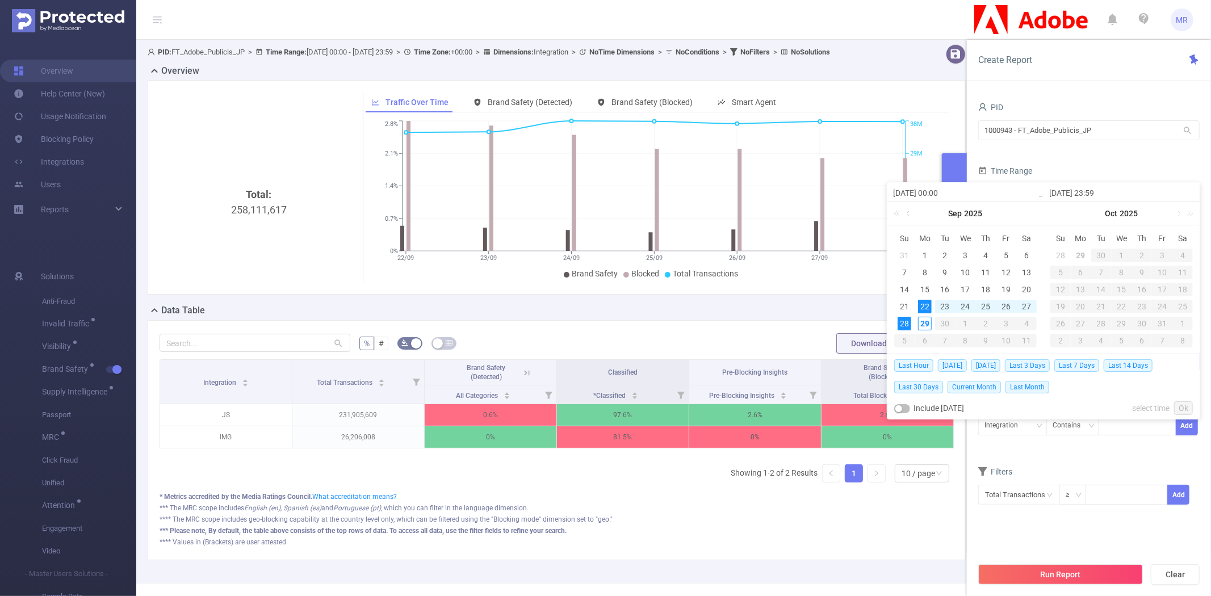
click at [946, 303] on div "23" at bounding box center [945, 307] width 14 height 14
type input "2025-09-23 00:00"
type input "2025-09-23 23:59"
type input "2025-09-23 00:00"
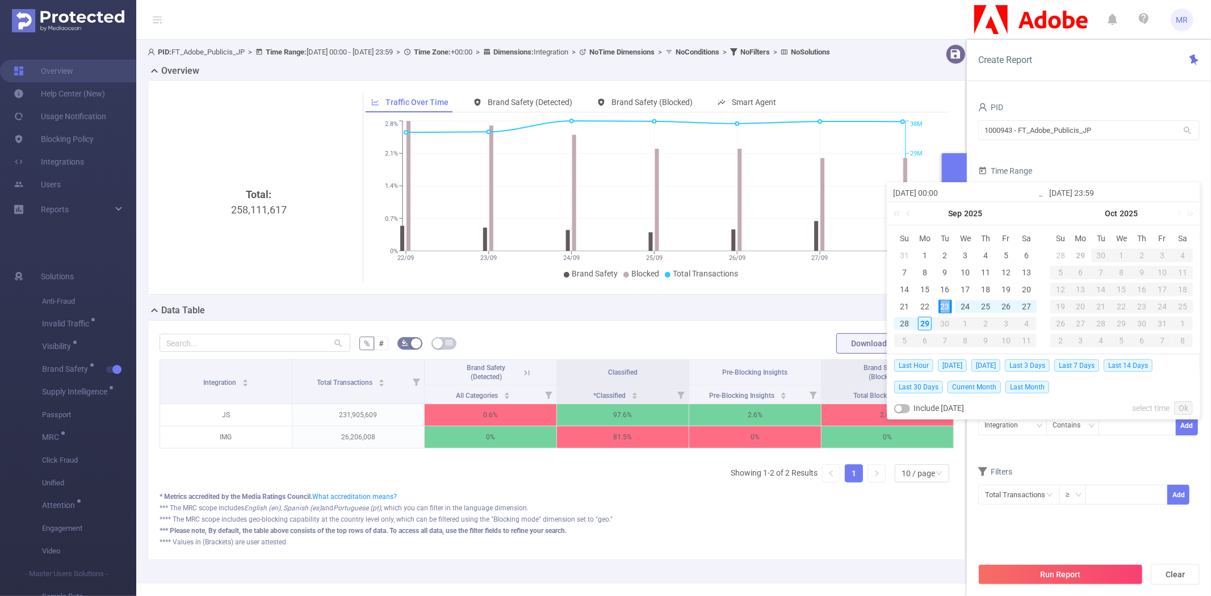
type input "2025-09-23 23:59"
click at [1182, 406] on link "Ok" at bounding box center [1183, 408] width 19 height 14
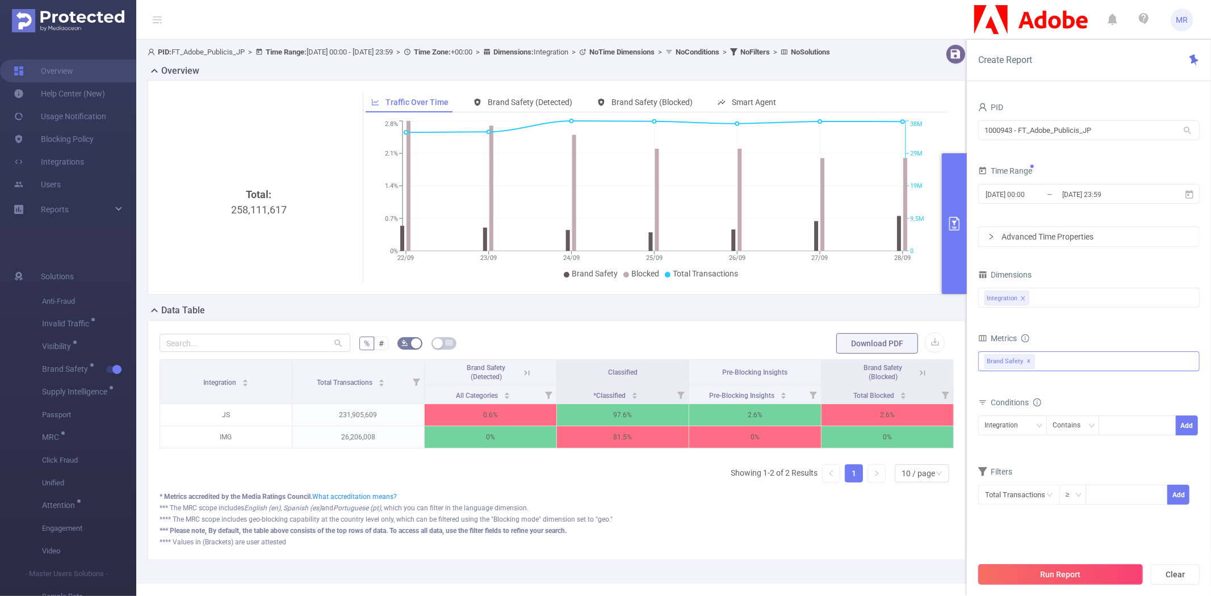
click at [1068, 576] on button "Run Report" at bounding box center [1060, 574] width 165 height 20
